Goal: Check status: Check status

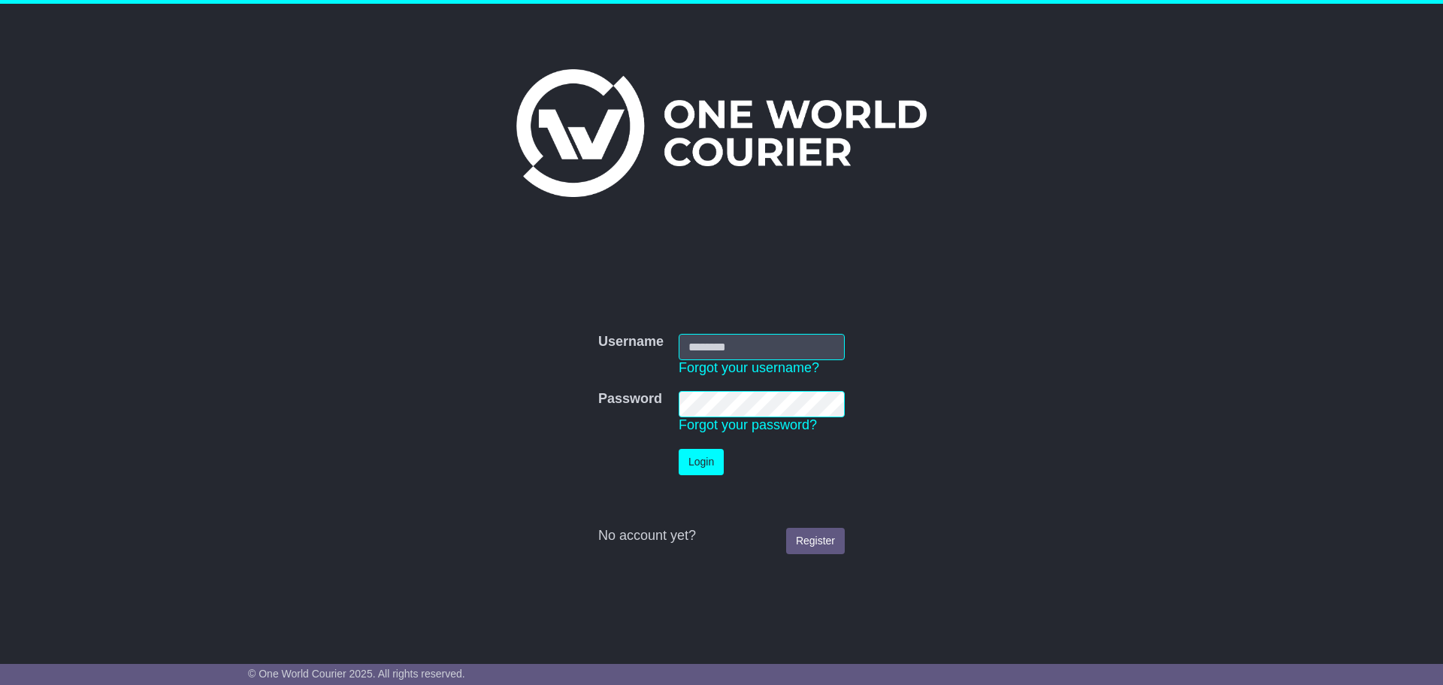
type input "**********"
click at [695, 463] on button "Login" at bounding box center [701, 462] width 45 height 26
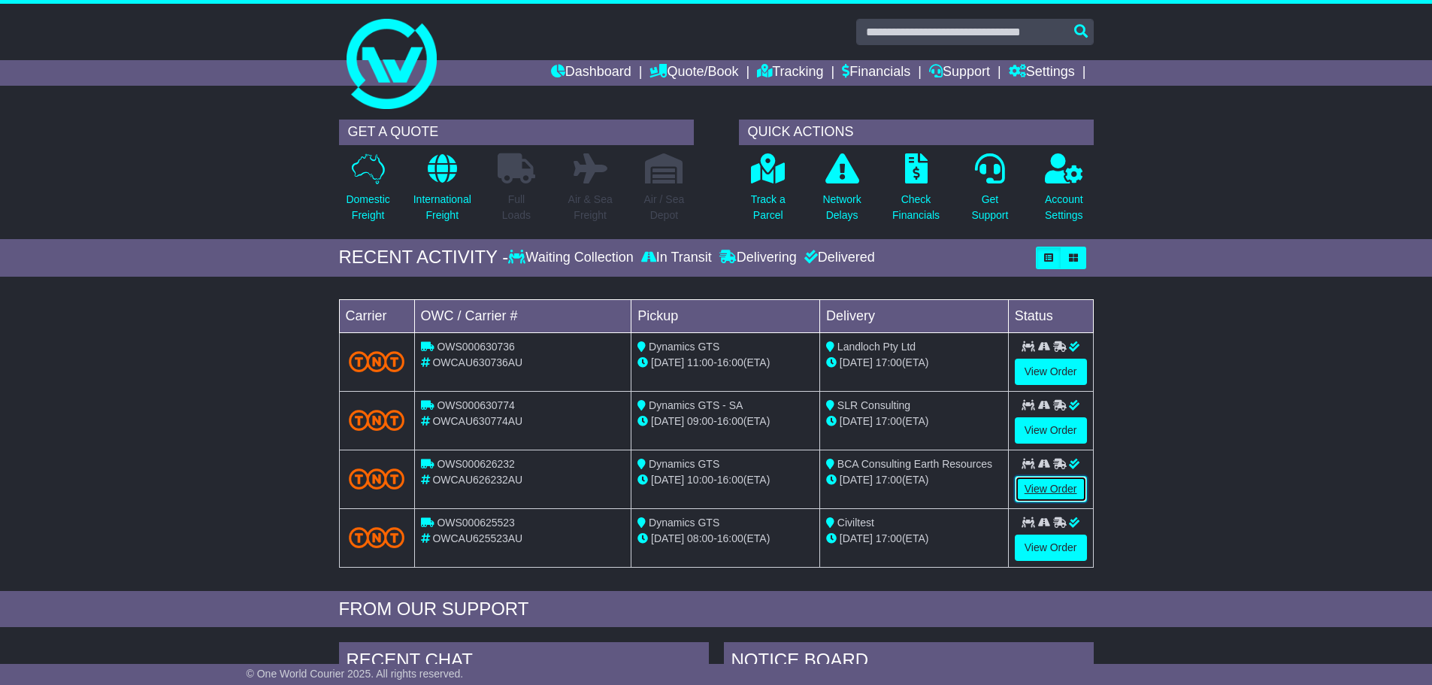
click at [1039, 488] on link "View Order" at bounding box center [1051, 489] width 72 height 26
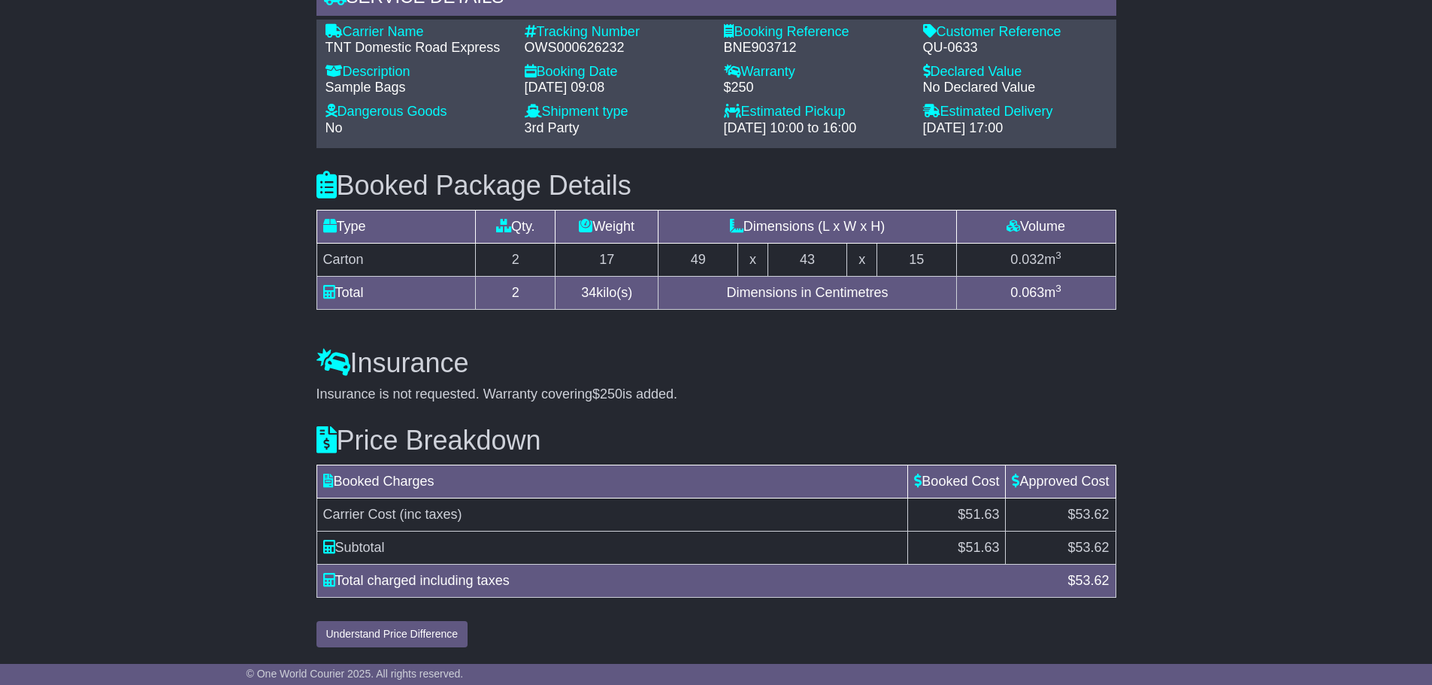
scroll to position [1199, 0]
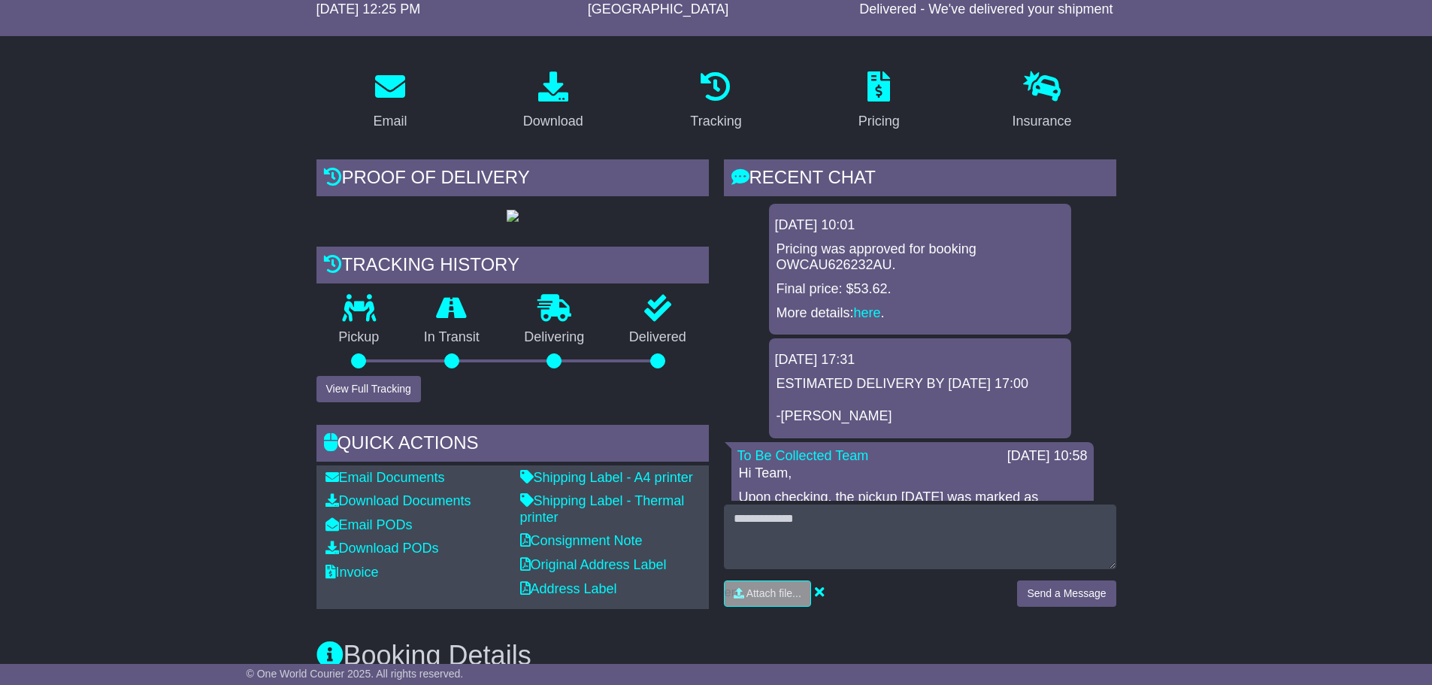
scroll to position [147, 0]
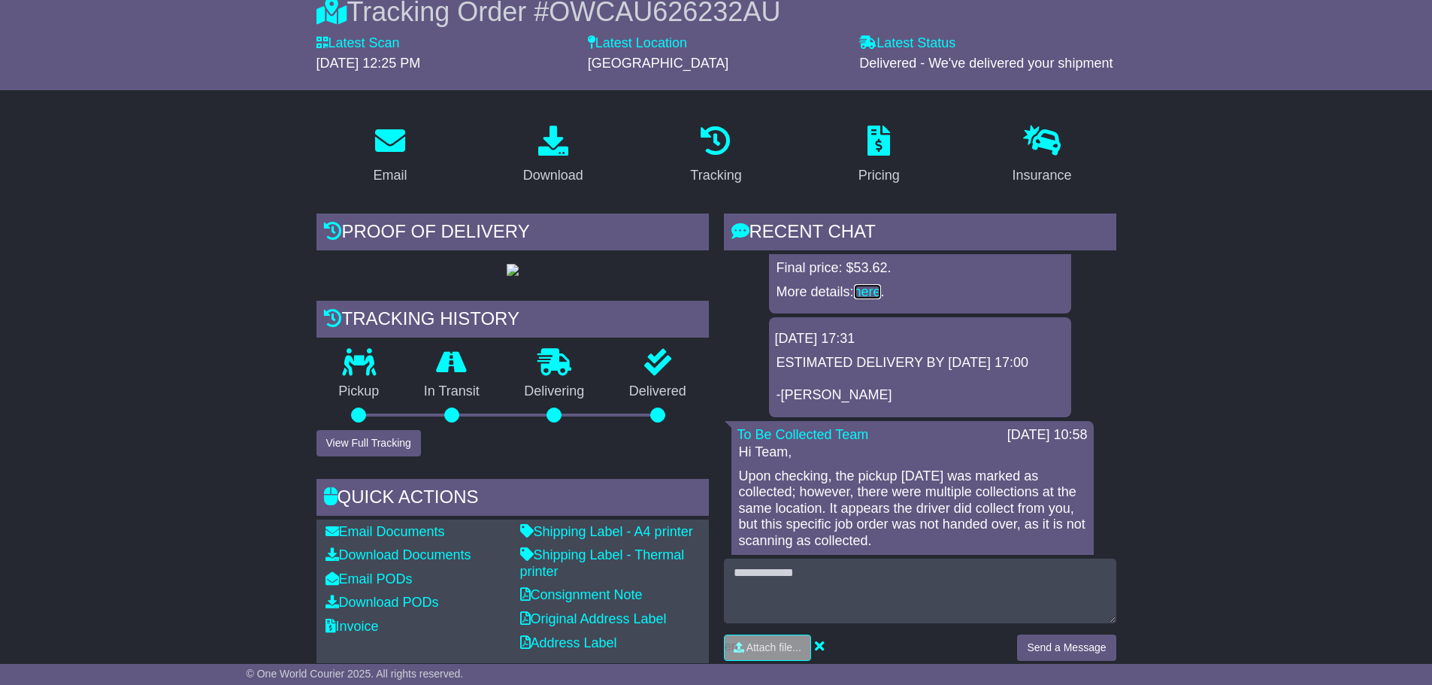
click at [864, 294] on link "here" at bounding box center [867, 291] width 27 height 15
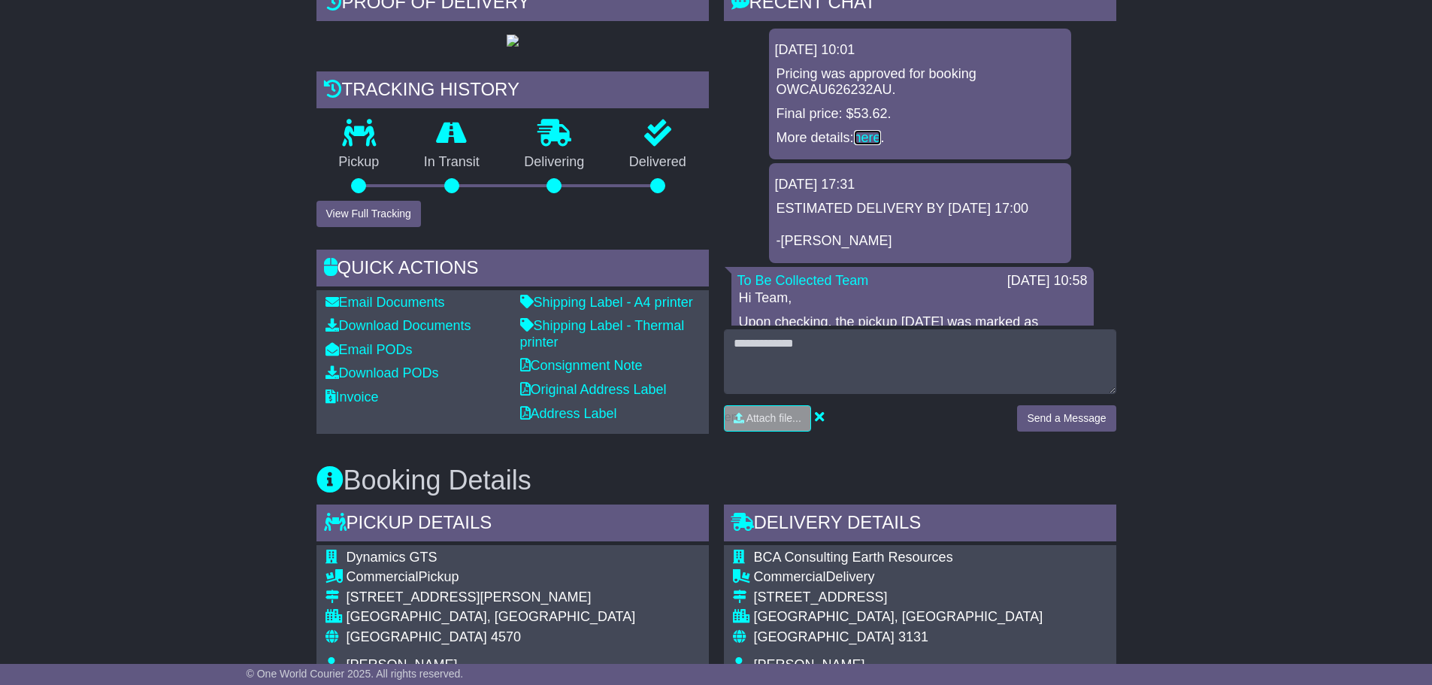
click at [874, 135] on link "here" at bounding box center [867, 137] width 27 height 15
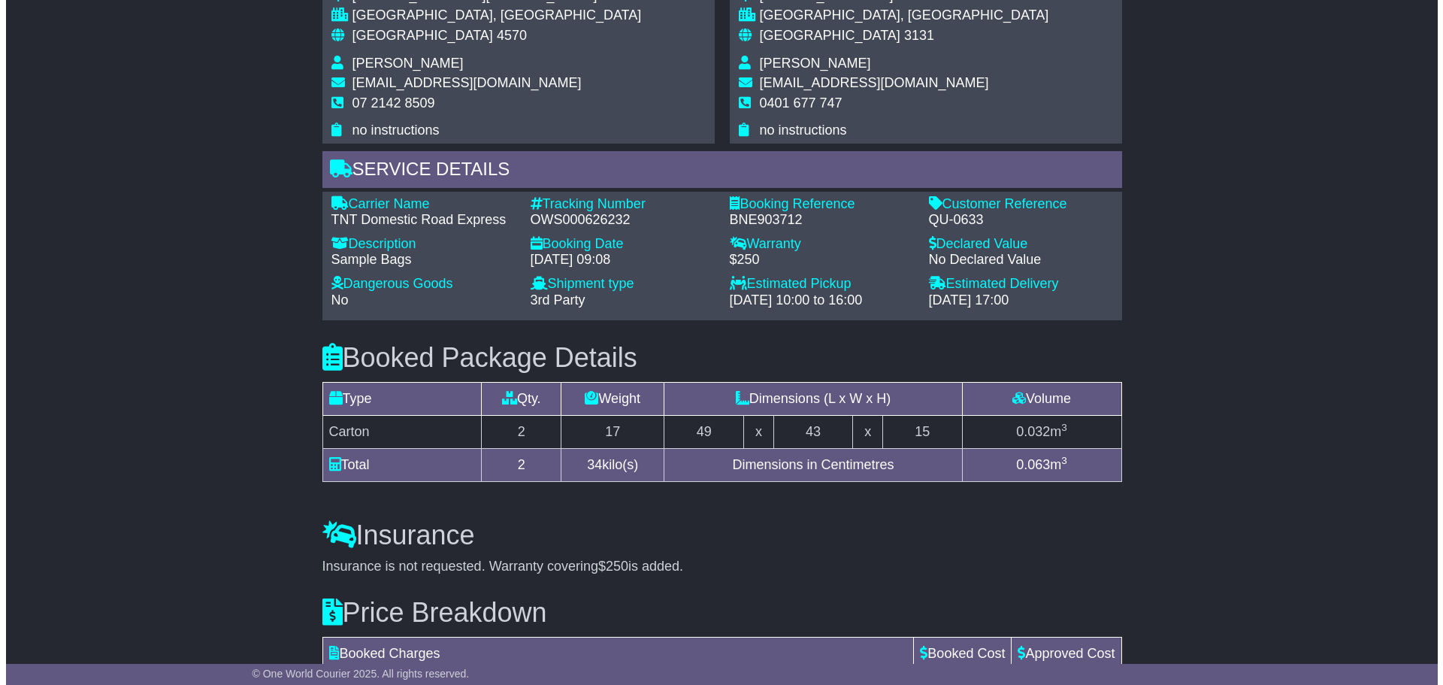
scroll to position [1199, 0]
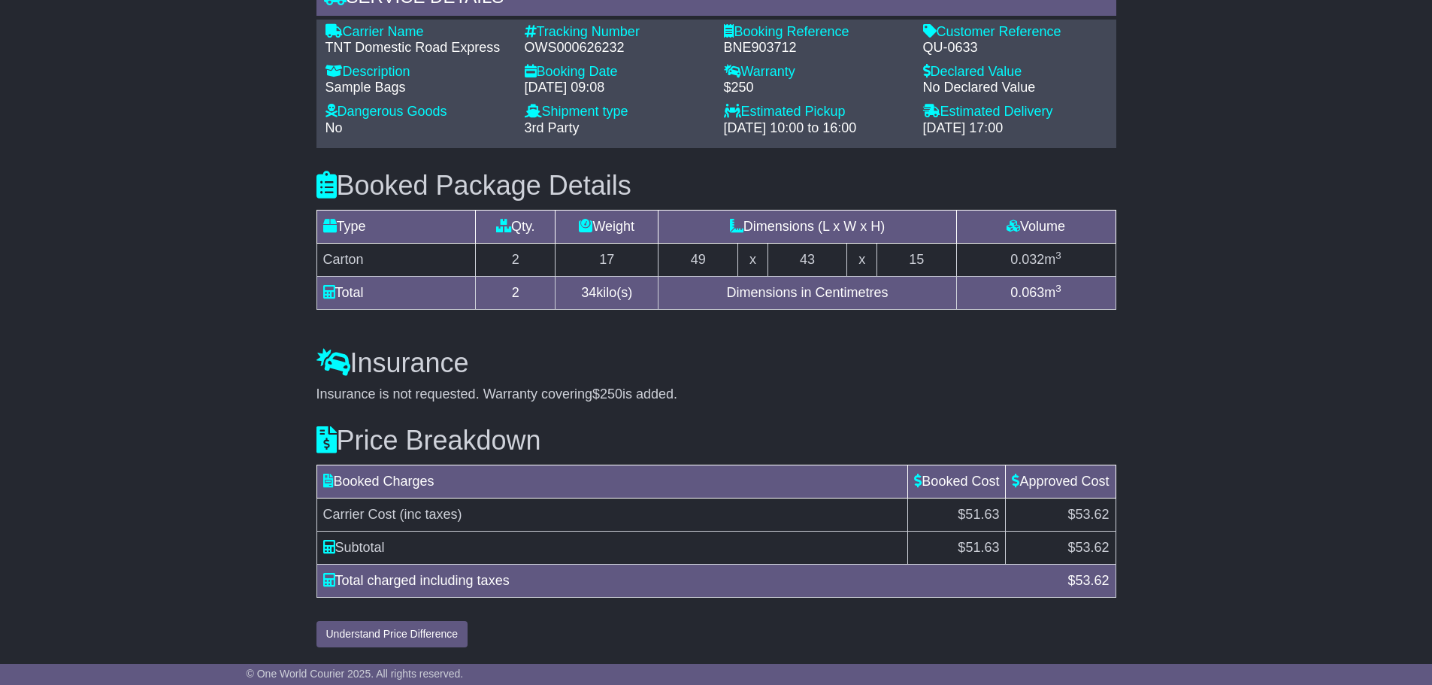
click at [381, 615] on div "Price Breakdown Booked Charges Booked Cost Approved Cost Carrier Cost (inc taxe…" at bounding box center [716, 525] width 815 height 244
click at [378, 632] on button "Understand Price Difference" at bounding box center [392, 634] width 152 height 26
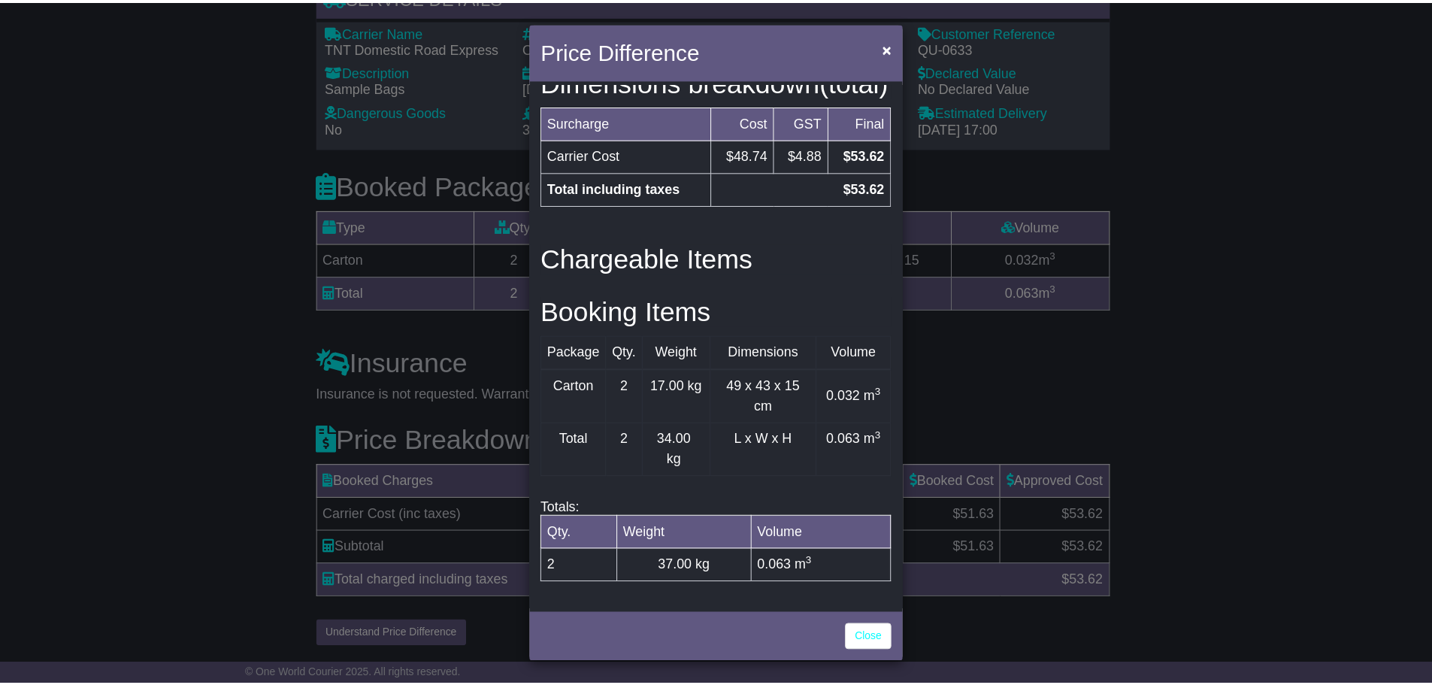
scroll to position [392, 0]
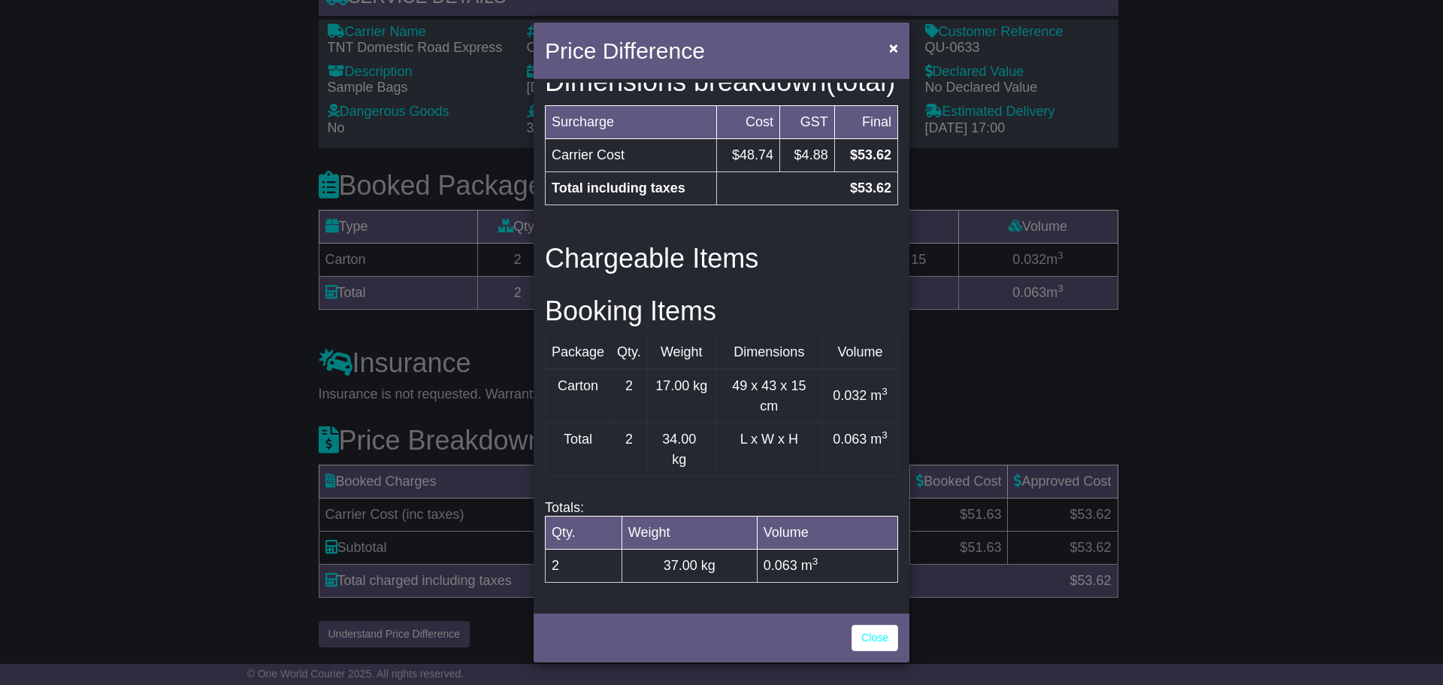
click at [852, 487] on div "Package Qty. Weight Dimensions Volume [GEOGRAPHIC_DATA] 2 17.00 kg 49 x 43 x 15…" at bounding box center [721, 413] width 353 height 157
click at [875, 638] on link "Close" at bounding box center [875, 638] width 47 height 26
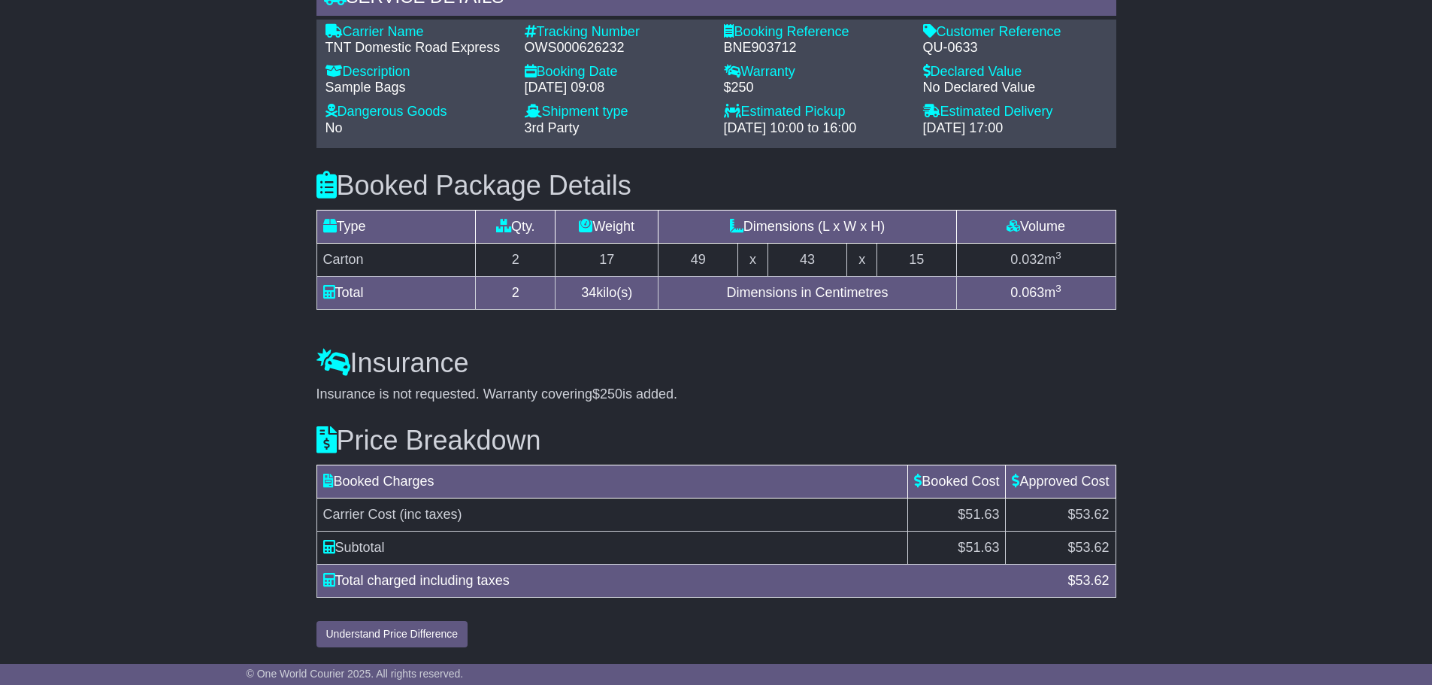
click at [409, 640] on button "Understand Price Difference" at bounding box center [392, 634] width 152 height 26
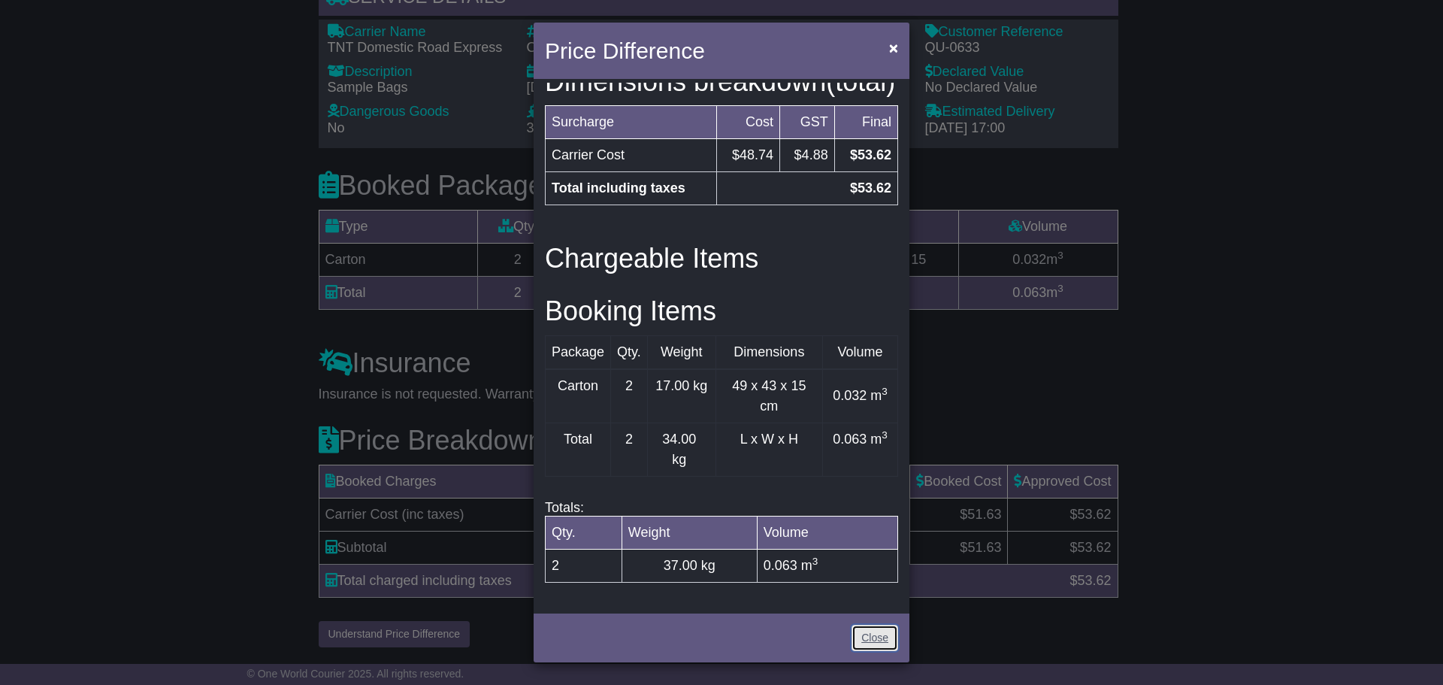
click at [881, 631] on link "Close" at bounding box center [875, 638] width 47 height 26
